Goal: Navigation & Orientation: Understand site structure

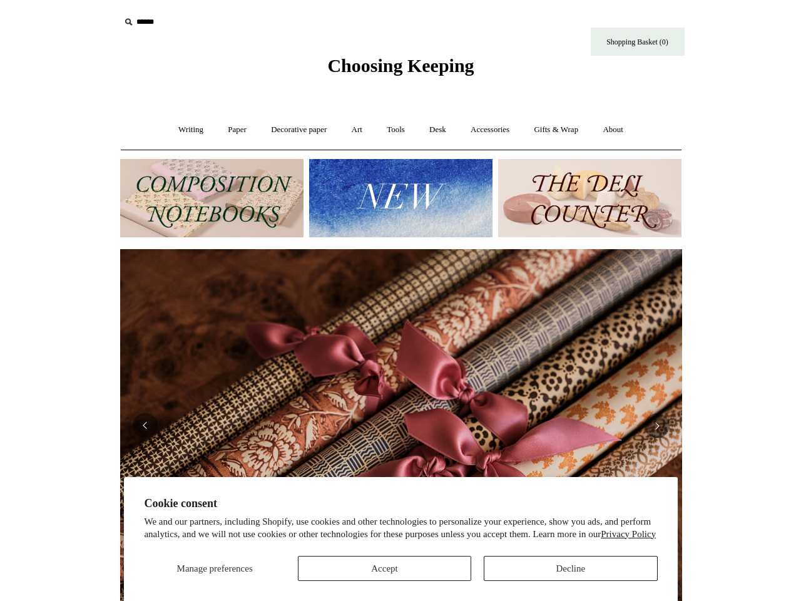
scroll to position [0, 1124]
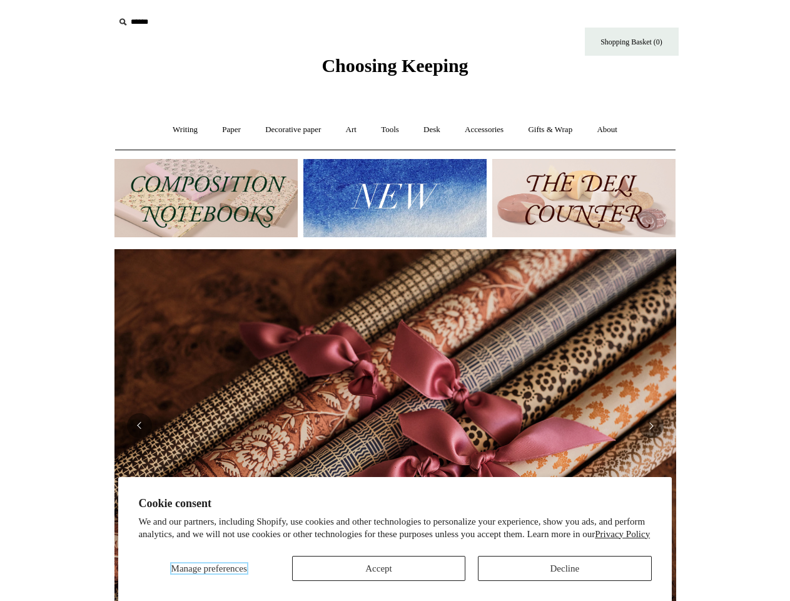
click at [208, 568] on span "Manage preferences" at bounding box center [209, 568] width 76 height 10
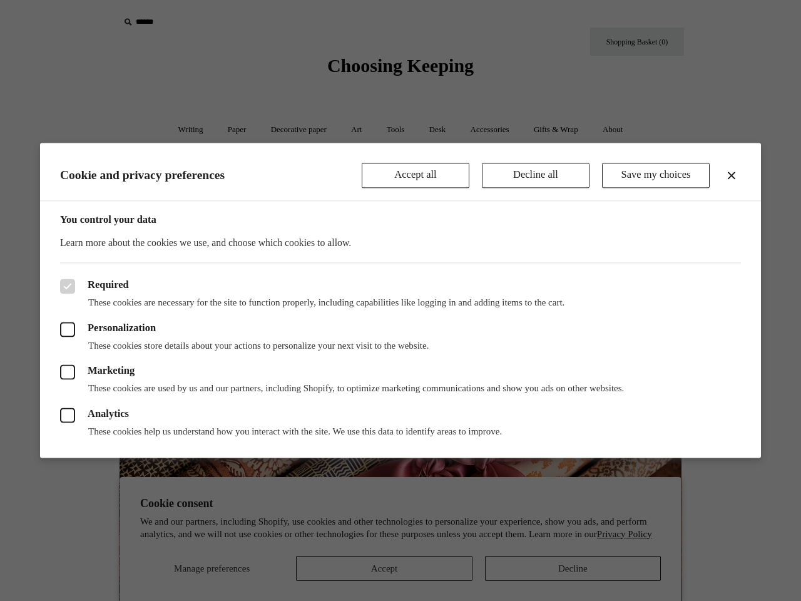
click at [379, 568] on div at bounding box center [400, 300] width 801 height 601
click at [564, 568] on div at bounding box center [400, 300] width 801 height 601
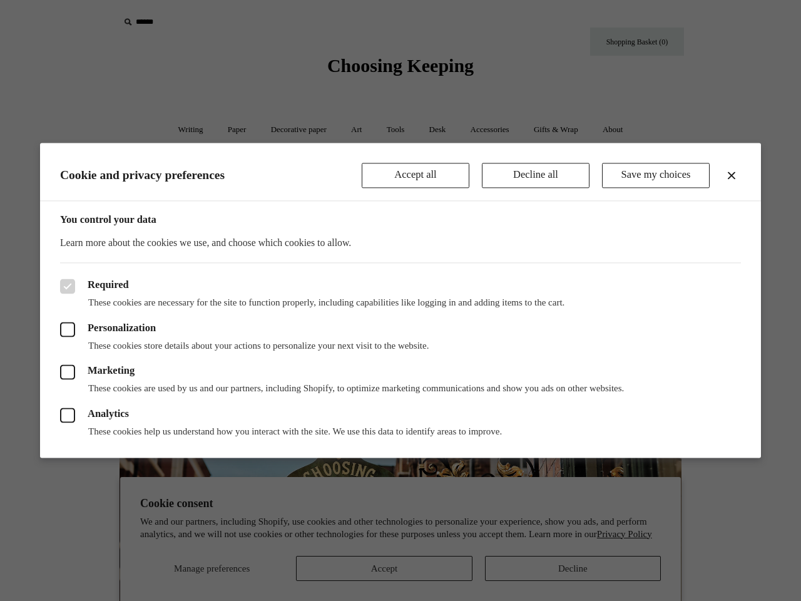
click at [191, 22] on div at bounding box center [400, 300] width 801 height 601
click at [395, 198] on header "Cookie and privacy preferences Accept all Decline all Save my choices" at bounding box center [400, 172] width 721 height 58
click at [0, 420] on div at bounding box center [400, 300] width 801 height 601
click at [0, 405] on div at bounding box center [400, 300] width 801 height 601
click at [57, 425] on div "Required These cookies are necessary for the site to function properly, includi…" at bounding box center [400, 360] width 721 height 195
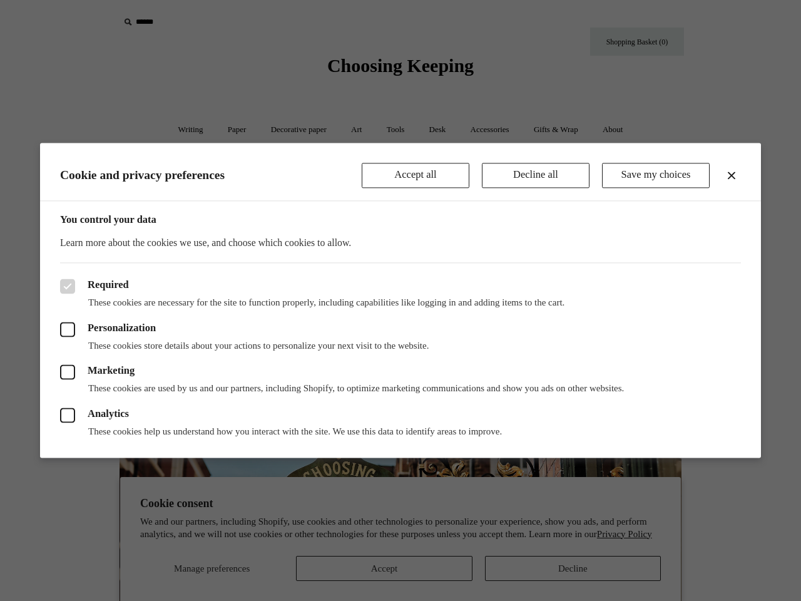
click at [395, 425] on div "Analytics These cookies help us understand how you interact with the site. We u…" at bounding box center [400, 416] width 681 height 43
click at [140, 425] on p "These cookies help us understand how you interact with the site. We use this da…" at bounding box center [400, 431] width 681 height 13
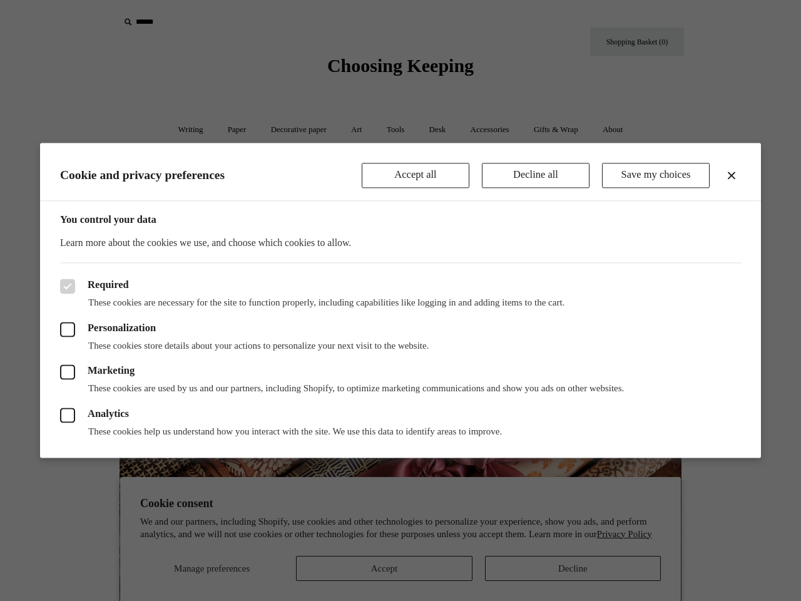
scroll to position [0, 1124]
